Goal: Task Accomplishment & Management: Complete application form

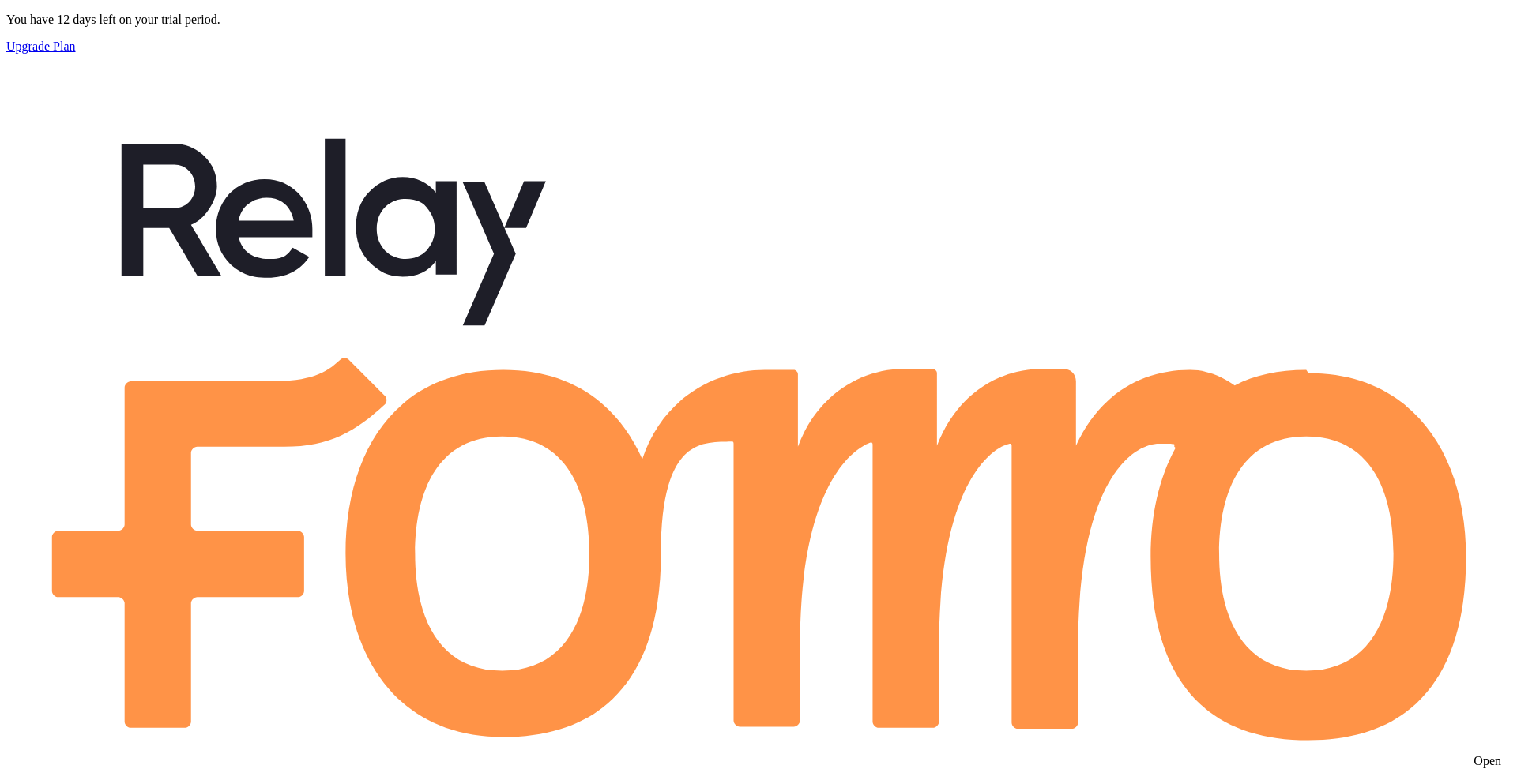
scroll to position [415, 1247]
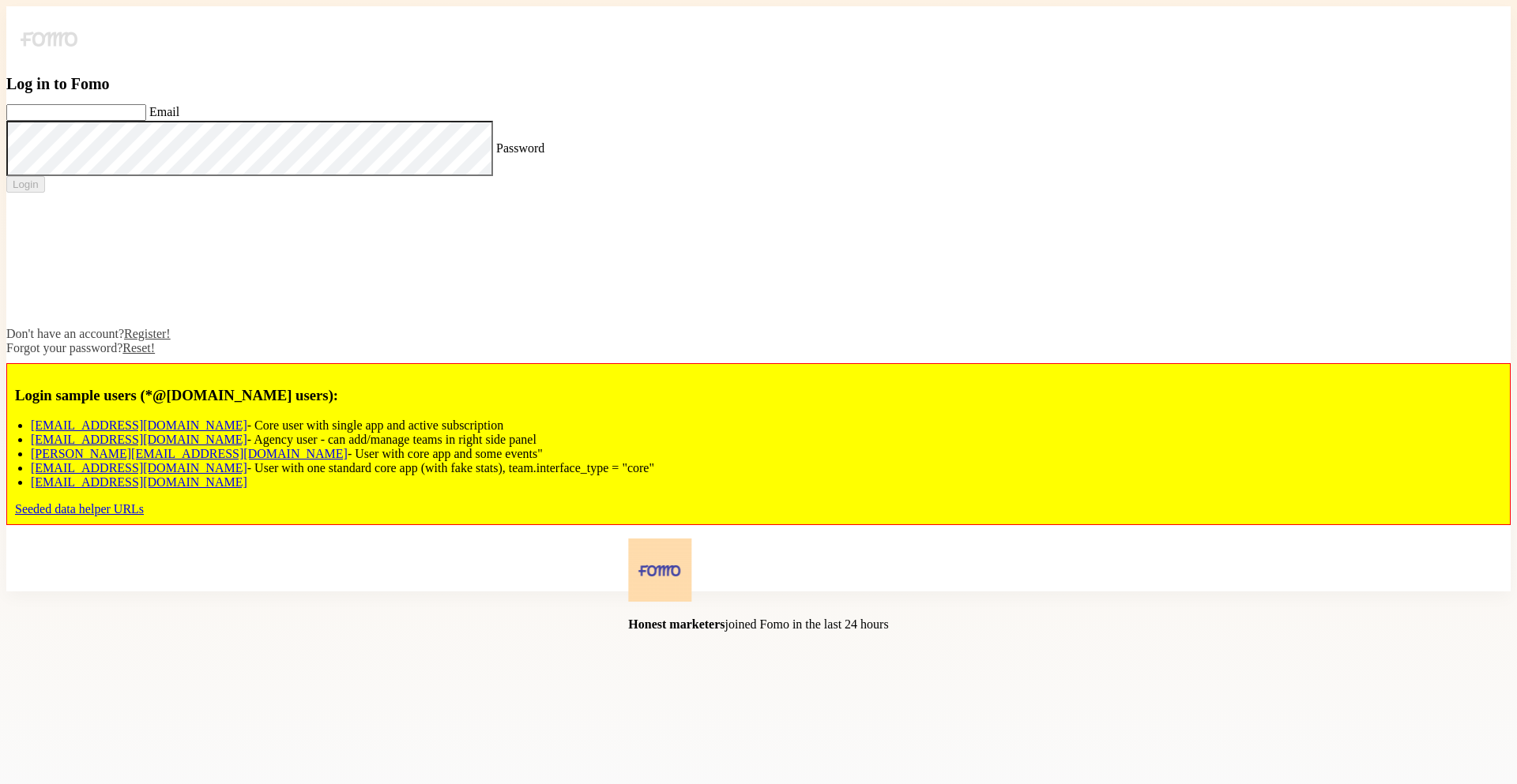
click at [180, 119] on label "Email" at bounding box center [164, 111] width 30 height 14
click at [146, 121] on input "Email" at bounding box center [76, 112] width 140 height 16
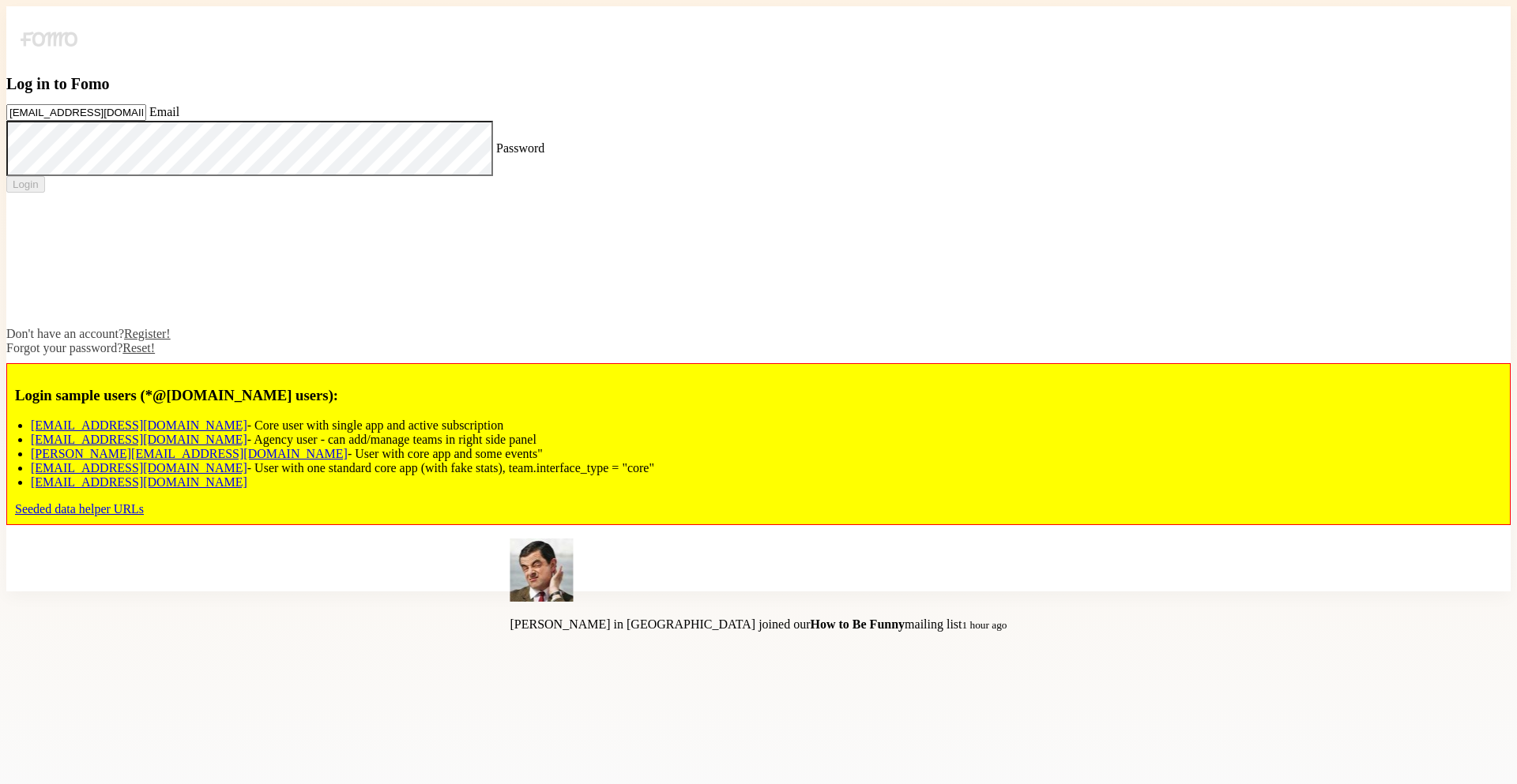
type input "[EMAIL_ADDRESS][DOMAIN_NAME]"
click at [496, 154] on label "Password" at bounding box center [520, 147] width 48 height 14
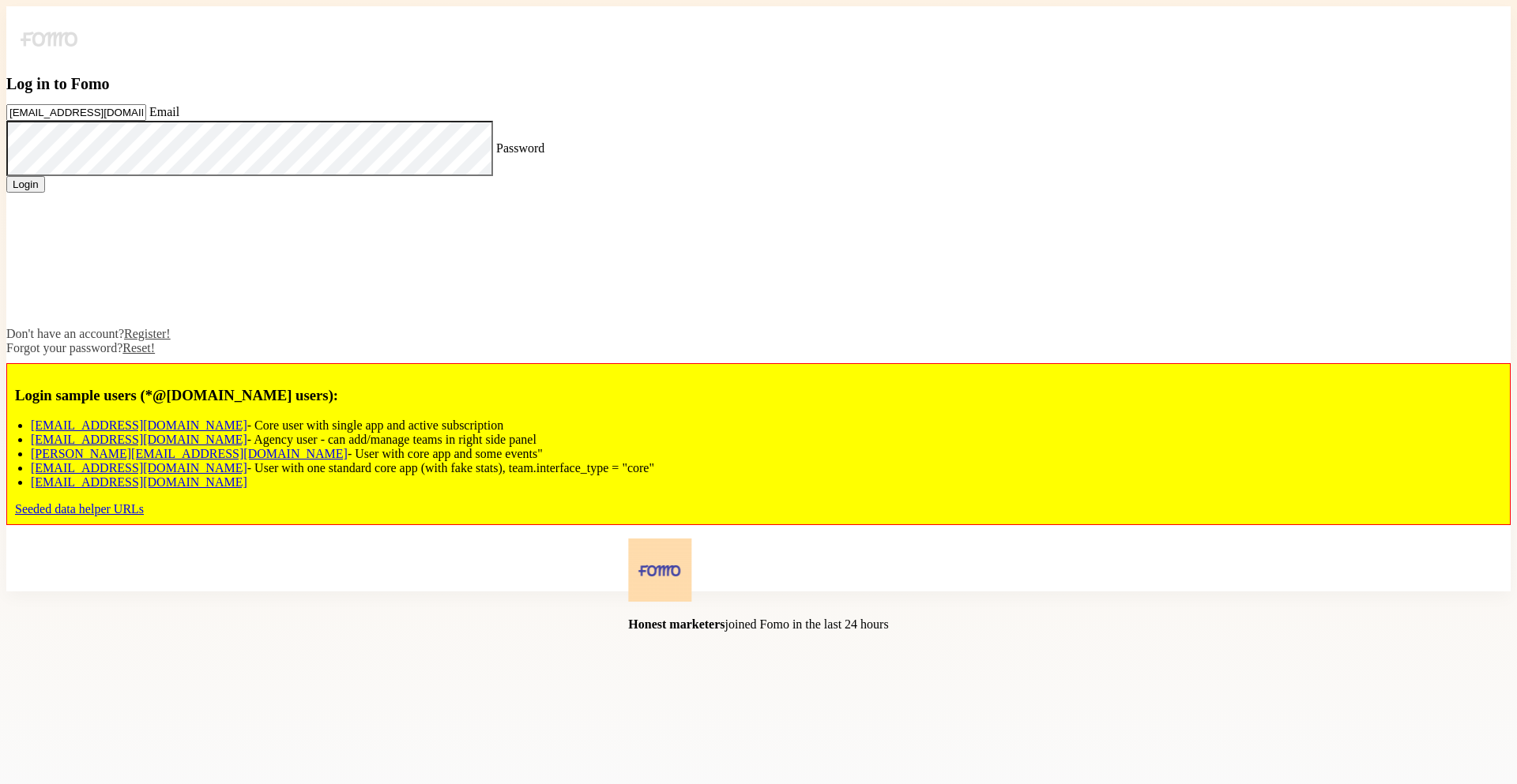
click at [171, 340] on link "Register!" at bounding box center [147, 334] width 47 height 14
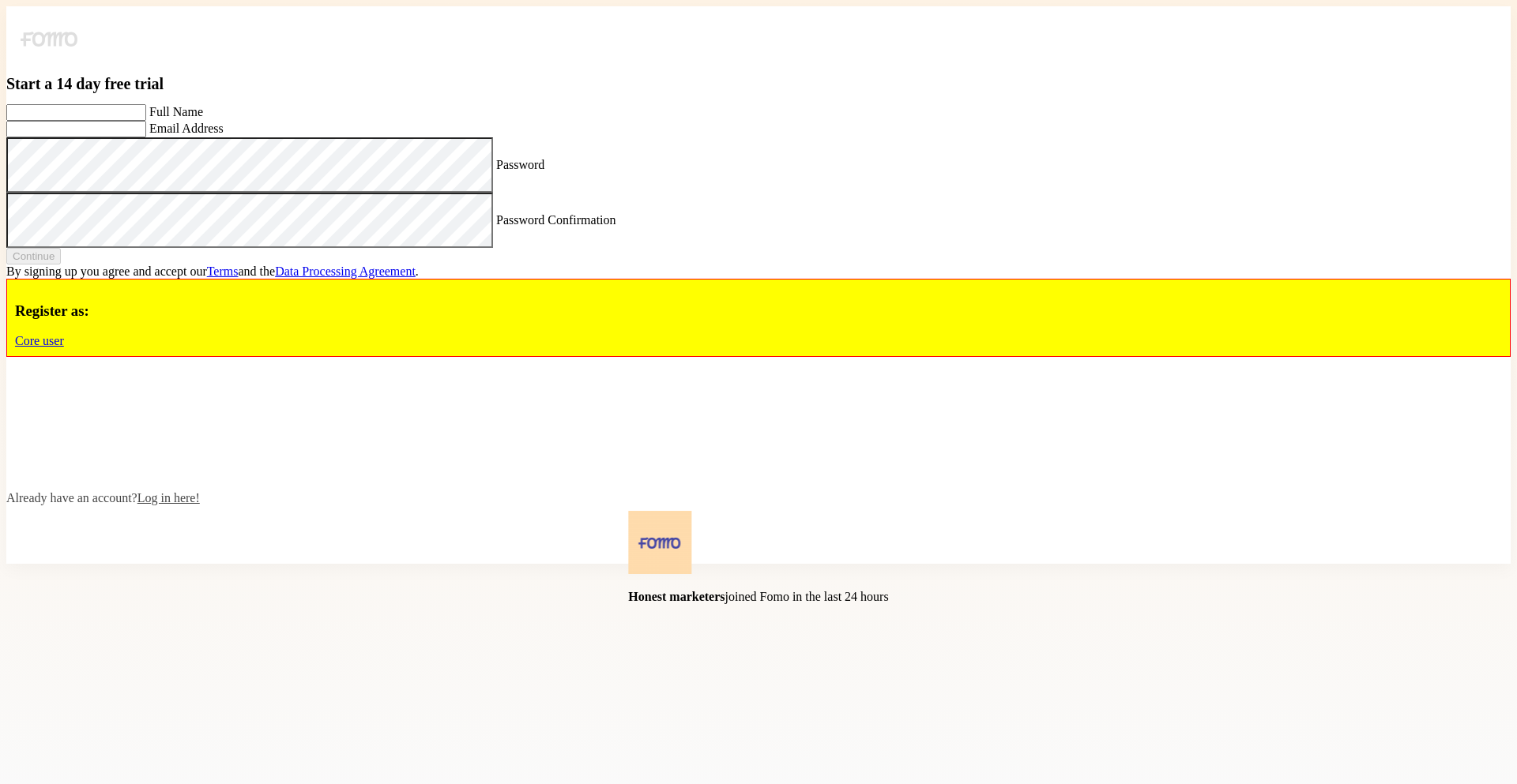
click at [203, 119] on label "Full Name" at bounding box center [176, 111] width 54 height 14
click at [146, 121] on input "Full Name" at bounding box center [76, 112] width 140 height 16
type input "Hungry Boy"
click at [223, 135] on label "Email Address" at bounding box center [186, 128] width 74 height 14
click at [146, 138] on input "Email Address" at bounding box center [76, 129] width 140 height 16
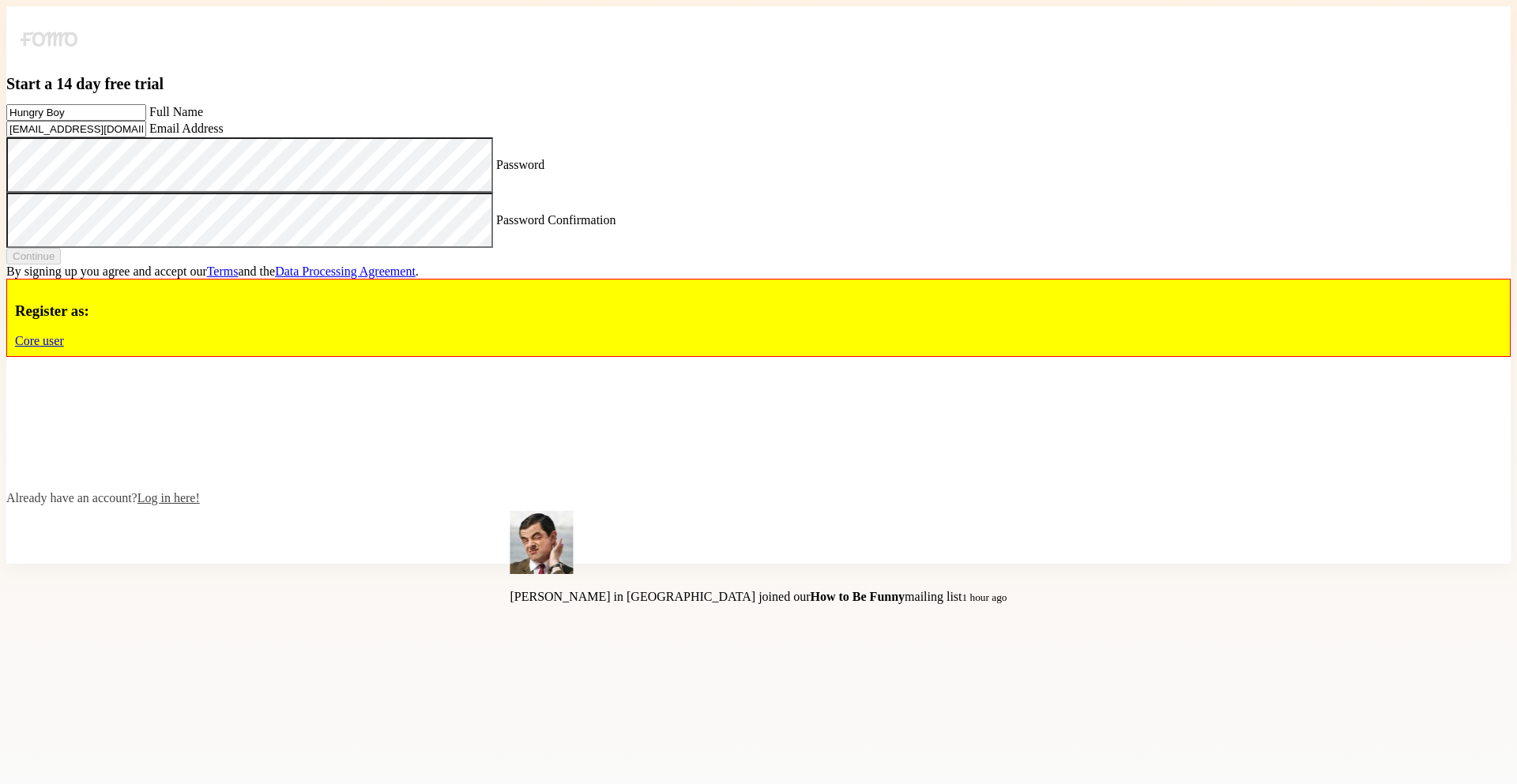
type input "[EMAIL_ADDRESS][DOMAIN_NAME]"
click at [496, 170] on label "Password" at bounding box center [520, 163] width 48 height 14
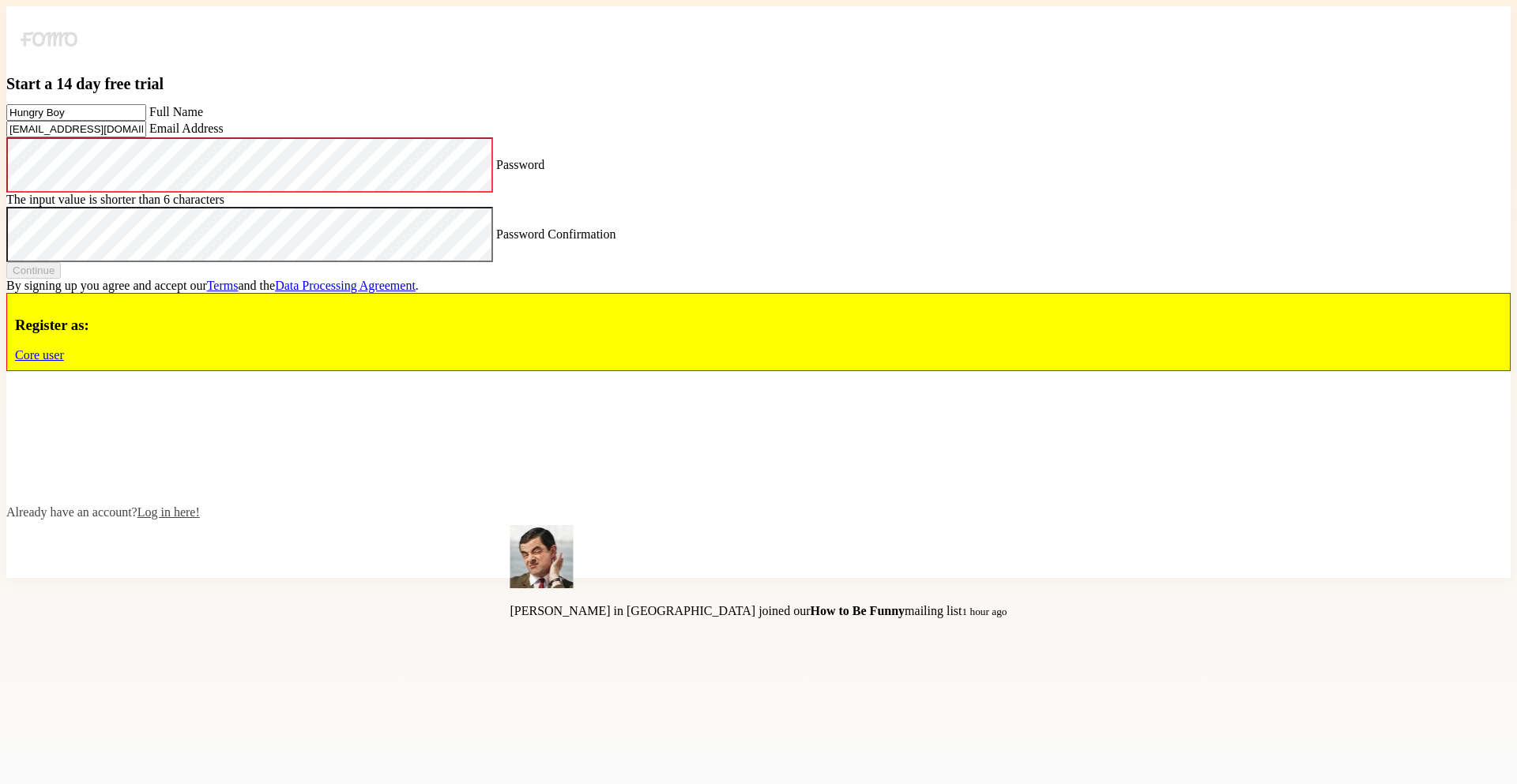
click at [496, 170] on label "Password" at bounding box center [520, 163] width 48 height 14
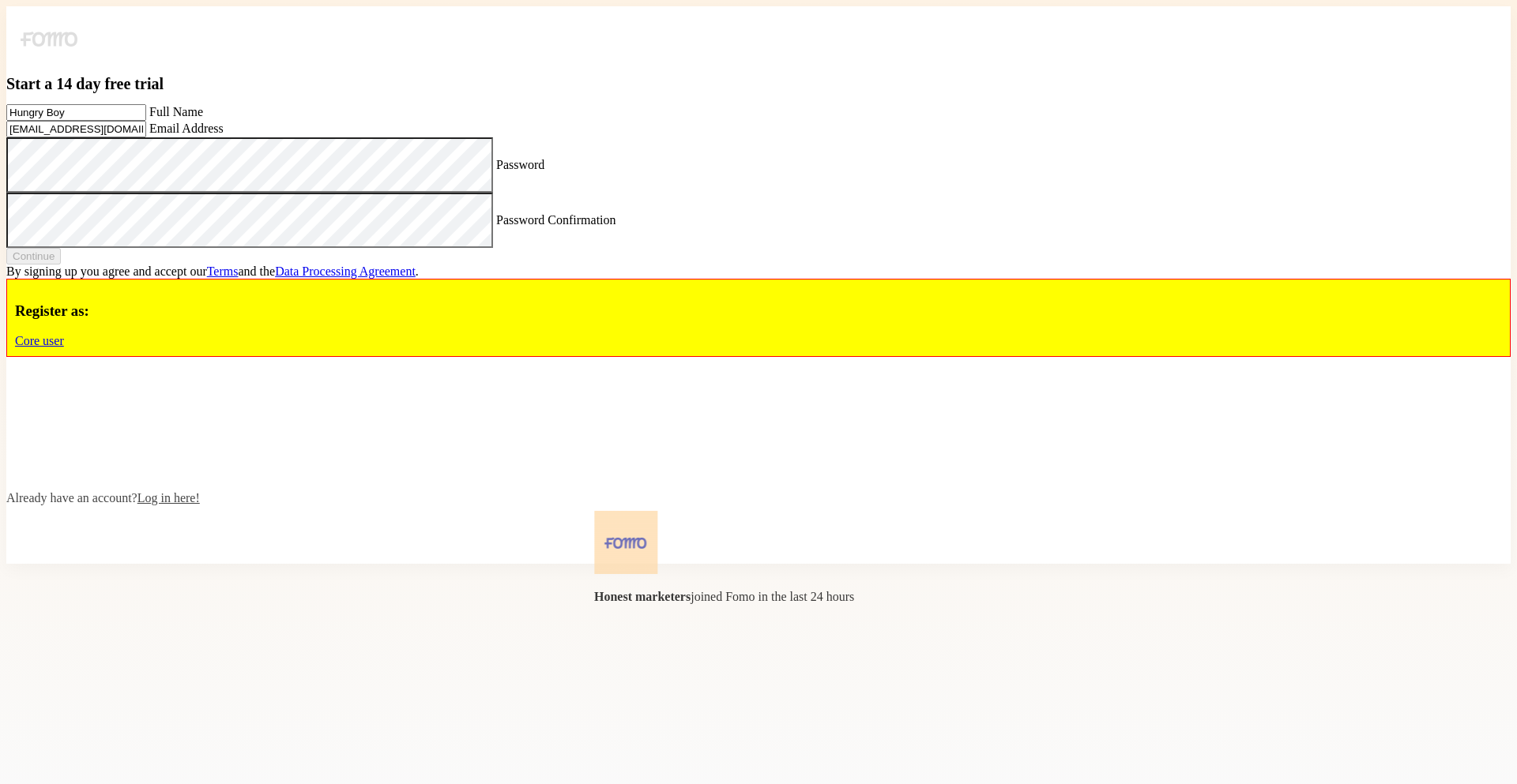
click at [496, 226] on label "Password Confirmation" at bounding box center [556, 219] width 120 height 14
click at [61, 264] on button "Continue" at bounding box center [34, 256] width 55 height 16
